Goal: Information Seeking & Learning: Learn about a topic

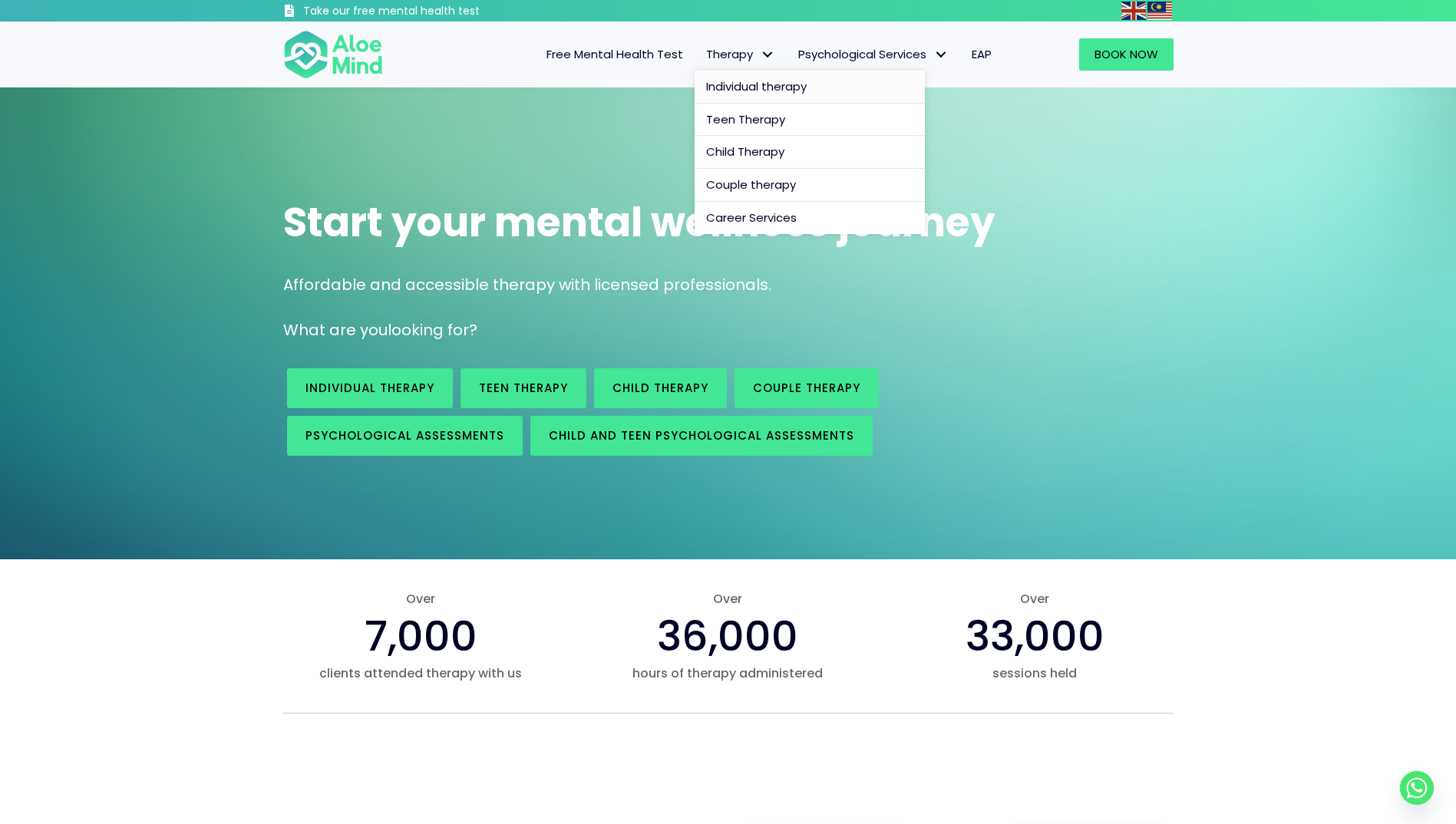
click at [741, 84] on span "Individual therapy" at bounding box center [756, 87] width 100 height 16
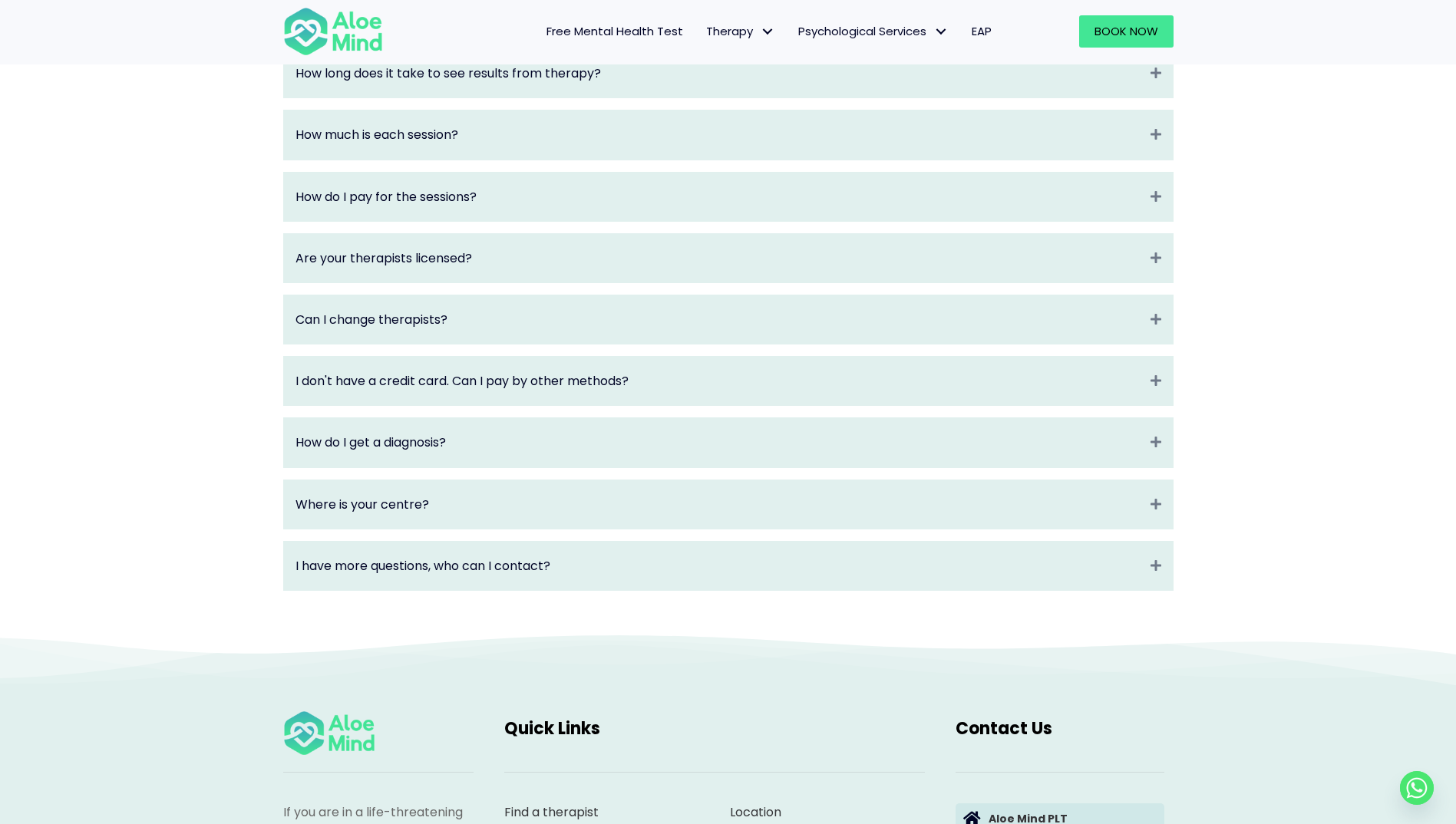
scroll to position [2457, 0]
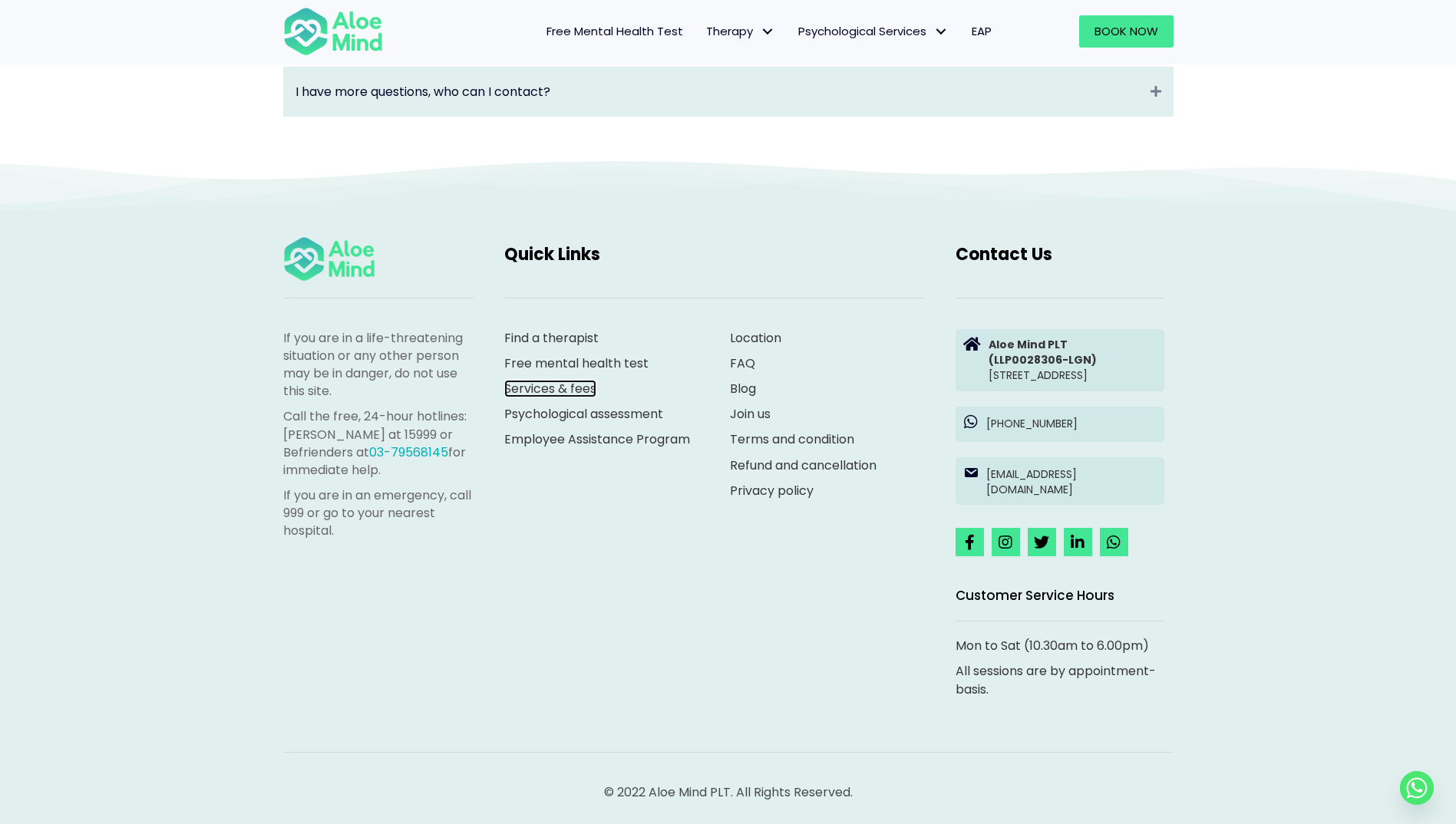
click at [585, 380] on link "Services & fees" at bounding box center [551, 389] width 92 height 18
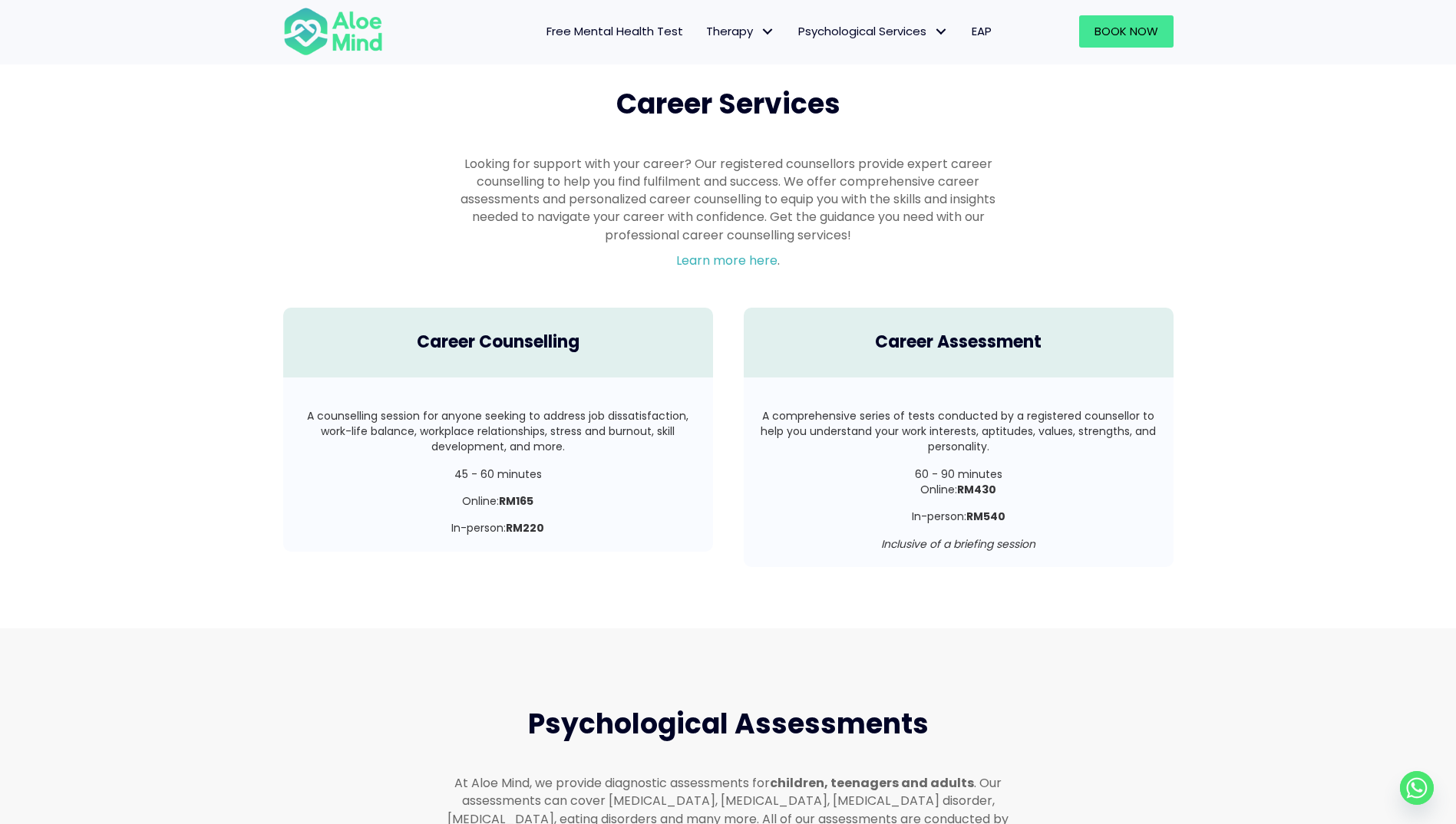
scroll to position [3070, 0]
